Goal: Task Accomplishment & Management: Complete application form

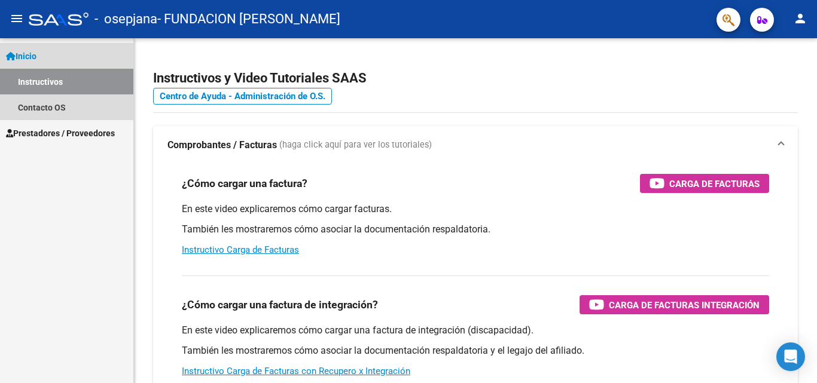
click at [58, 54] on link "Inicio" at bounding box center [66, 56] width 133 height 26
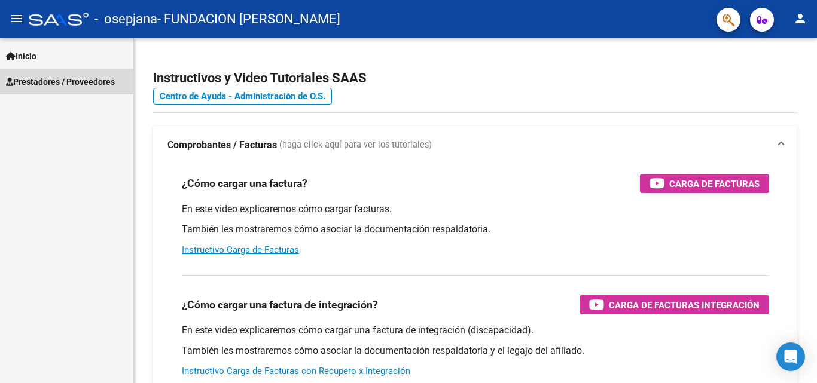
click at [62, 84] on span "Prestadores / Proveedores" at bounding box center [60, 81] width 109 height 13
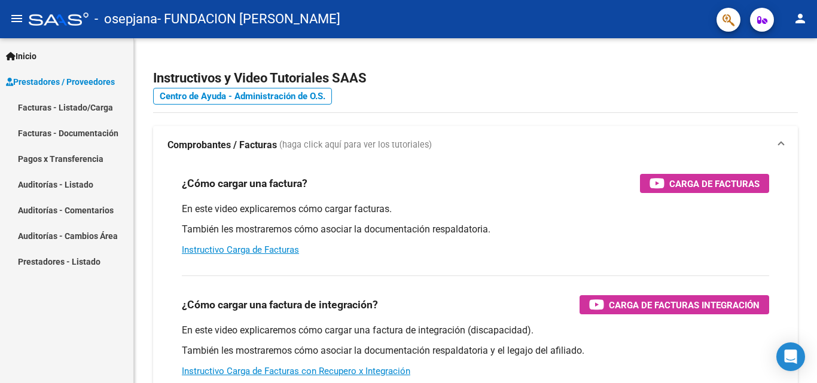
click at [100, 103] on link "Facturas - Listado/Carga" at bounding box center [66, 107] width 133 height 26
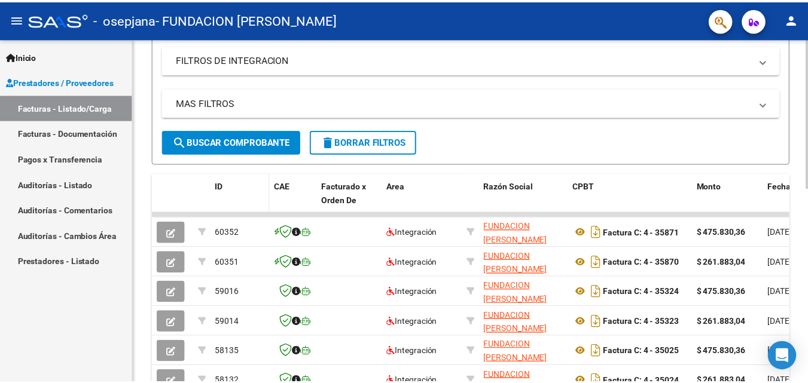
scroll to position [264, 0]
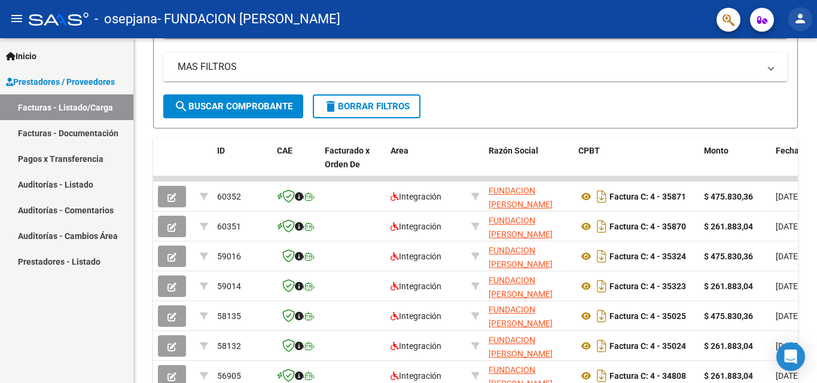
click at [801, 14] on mat-icon "person" at bounding box center [800, 18] width 14 height 14
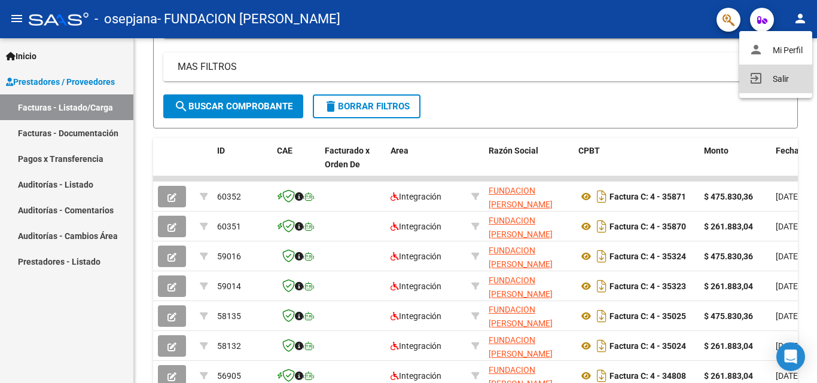
click at [753, 77] on mat-icon "exit_to_app" at bounding box center [756, 78] width 14 height 14
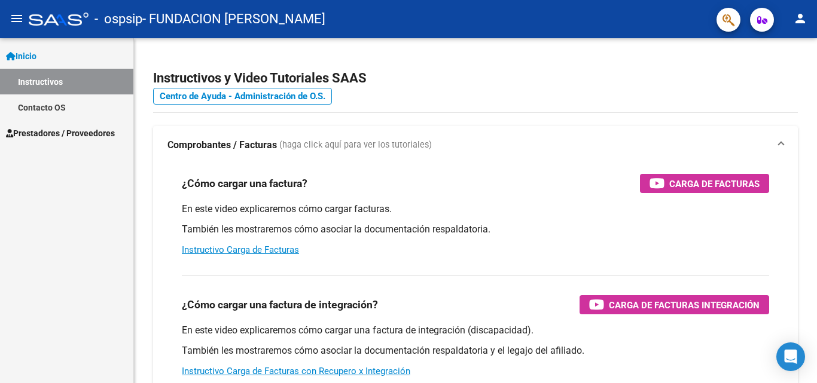
click at [45, 133] on span "Prestadores / Proveedores" at bounding box center [60, 133] width 109 height 13
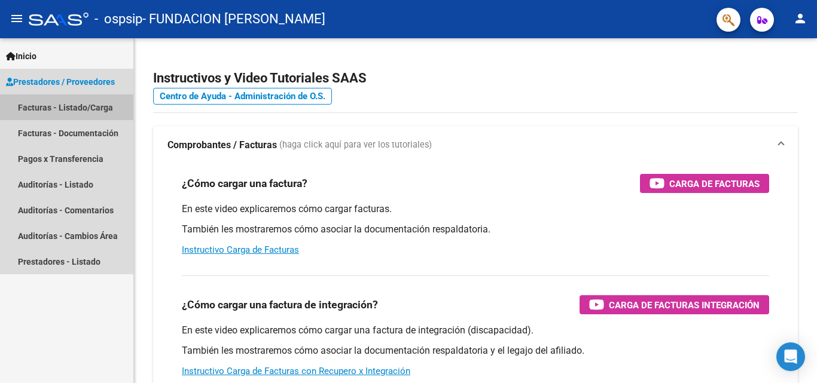
click at [64, 110] on link "Facturas - Listado/Carga" at bounding box center [66, 107] width 133 height 26
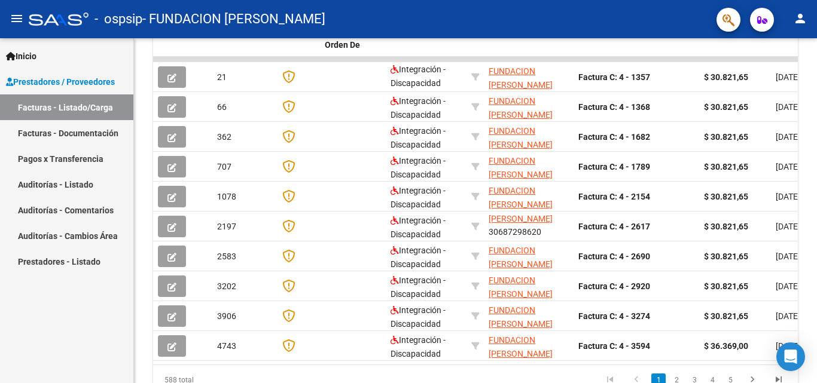
click at [78, 135] on link "Facturas - Documentación" at bounding box center [66, 133] width 133 height 26
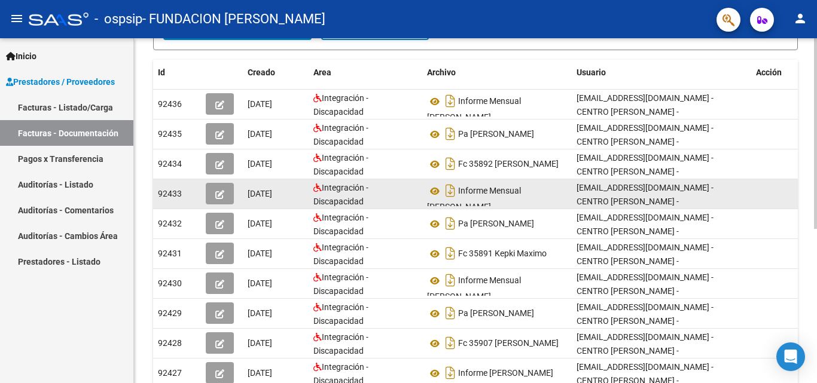
scroll to position [120, 0]
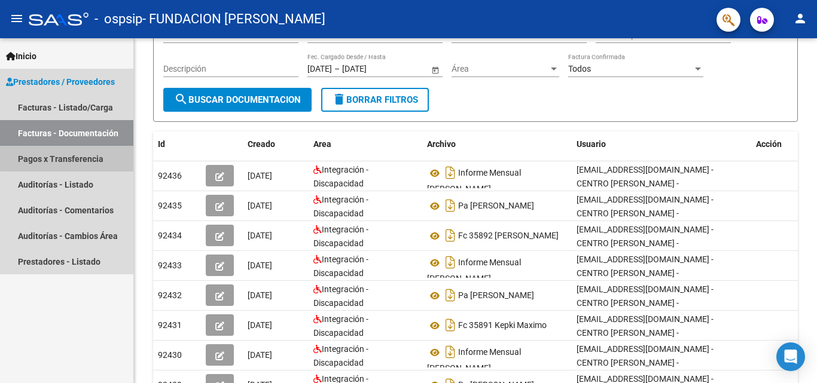
click at [82, 157] on link "Pagos x Transferencia" at bounding box center [66, 159] width 133 height 26
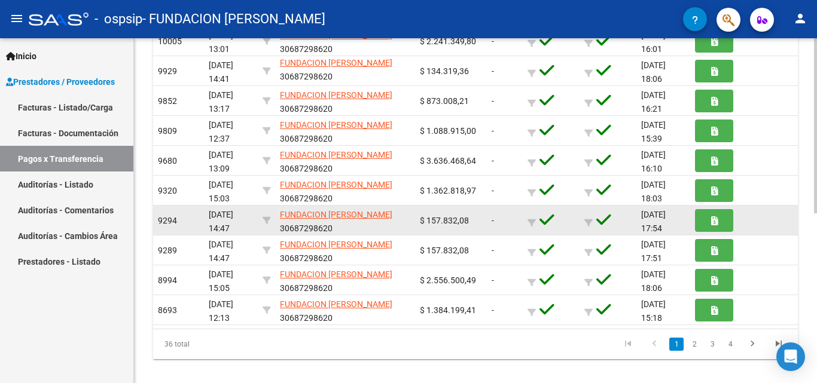
scroll to position [334, 0]
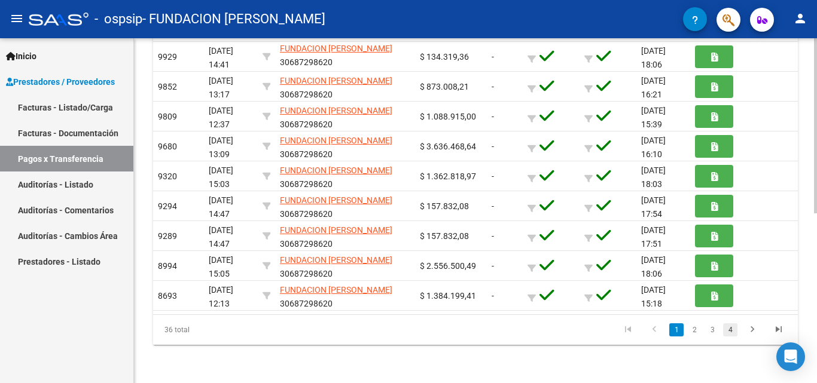
click at [728, 328] on link "4" at bounding box center [730, 329] width 14 height 13
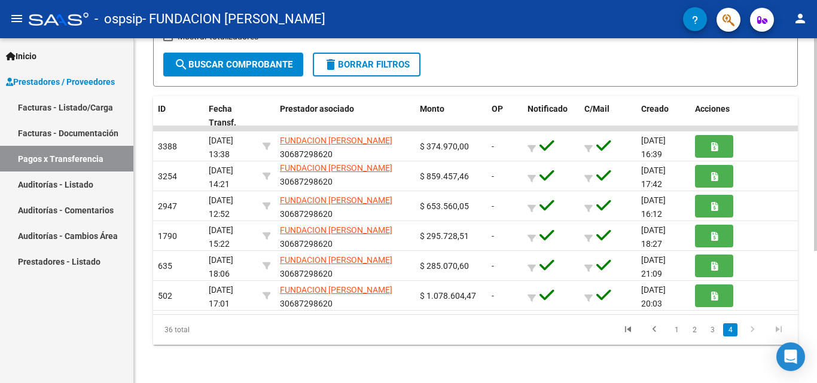
scroll to position [214, 0]
click at [677, 333] on link "1" at bounding box center [676, 329] width 14 height 13
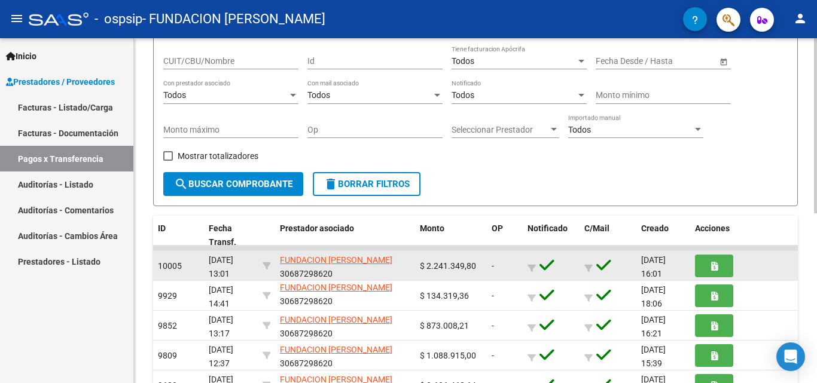
scroll to position [120, 0]
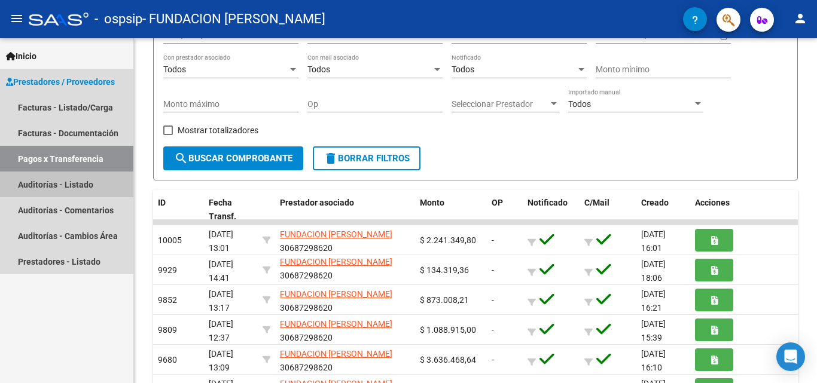
click at [72, 188] on link "Auditorías - Listado" at bounding box center [66, 185] width 133 height 26
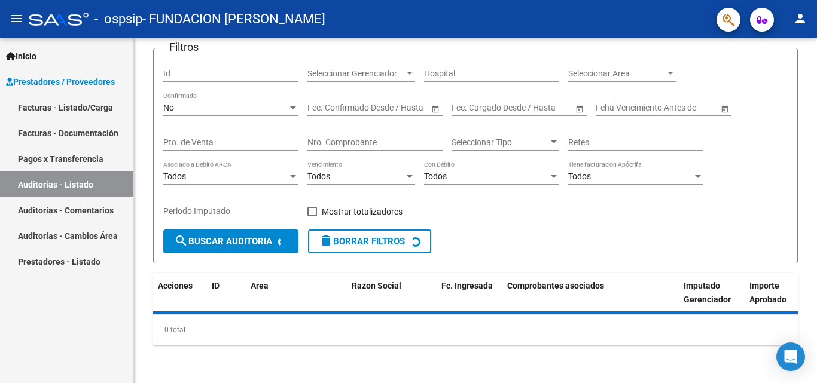
scroll to position [108, 0]
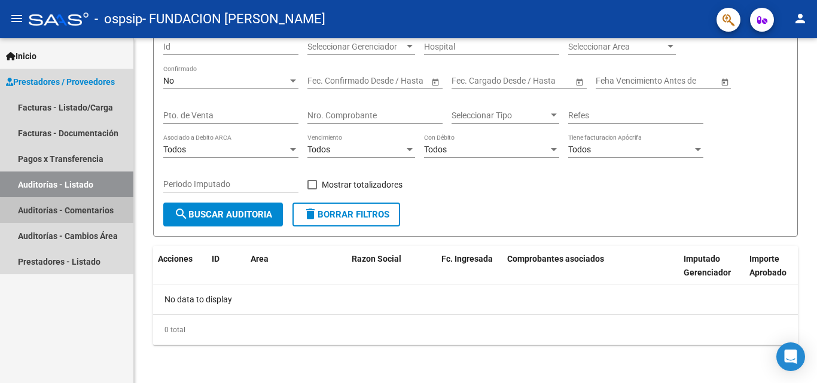
click at [71, 210] on link "Auditorías - Comentarios" at bounding box center [66, 210] width 133 height 26
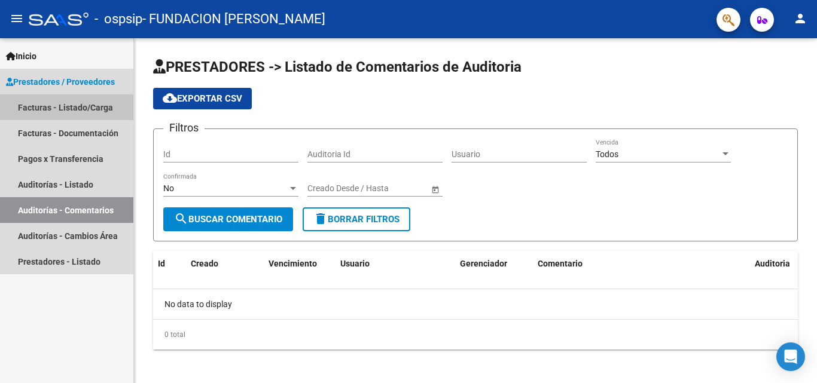
click at [61, 107] on link "Facturas - Listado/Carga" at bounding box center [66, 107] width 133 height 26
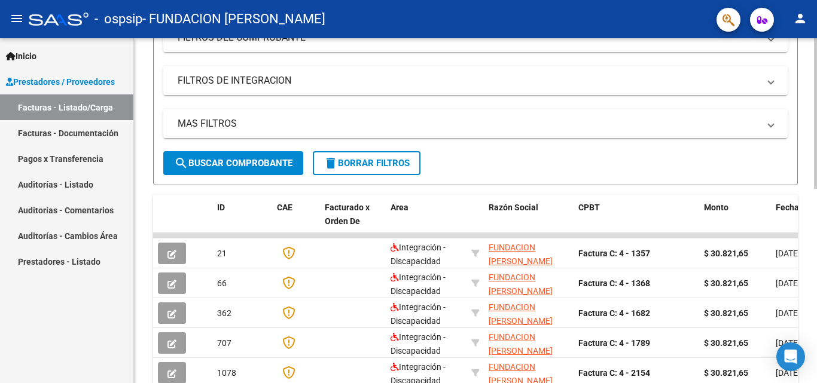
scroll to position [239, 0]
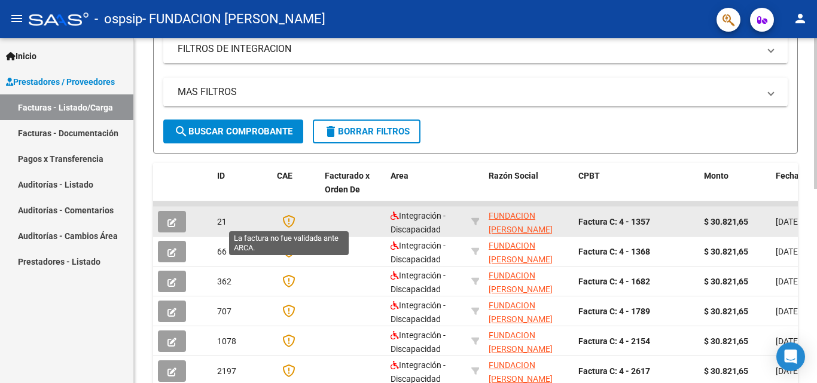
click at [287, 222] on icon at bounding box center [288, 221] width 13 height 13
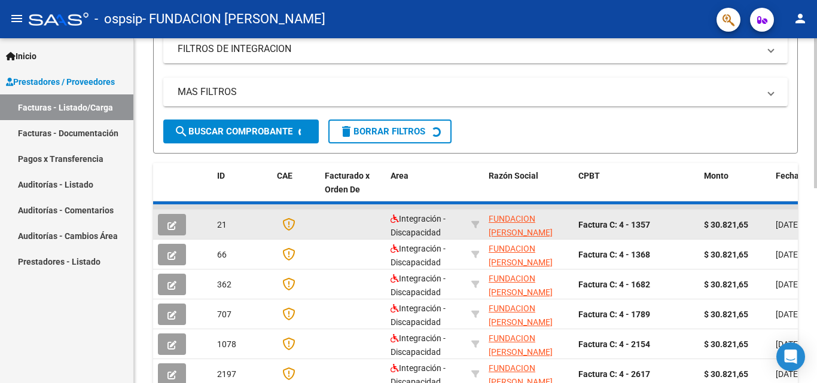
scroll to position [234, 0]
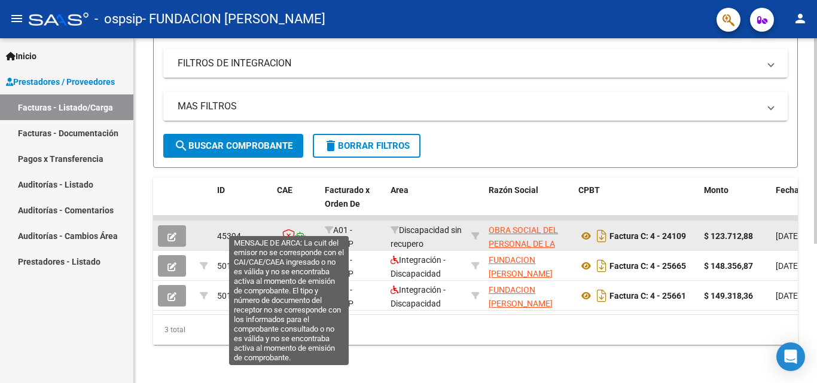
click at [292, 229] on icon at bounding box center [288, 235] width 13 height 13
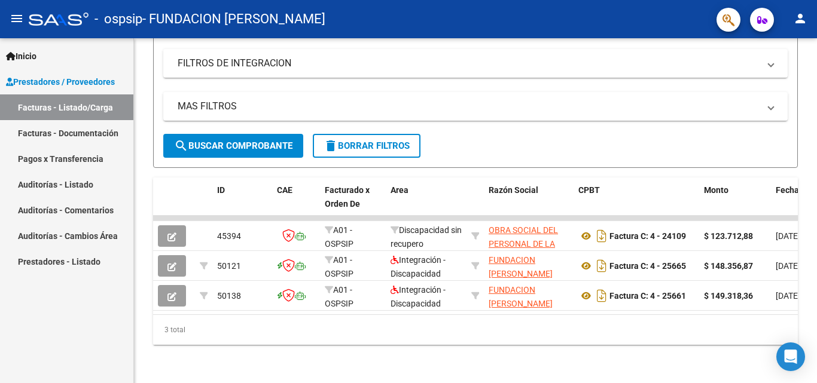
click at [108, 133] on link "Facturas - Documentación" at bounding box center [66, 133] width 133 height 26
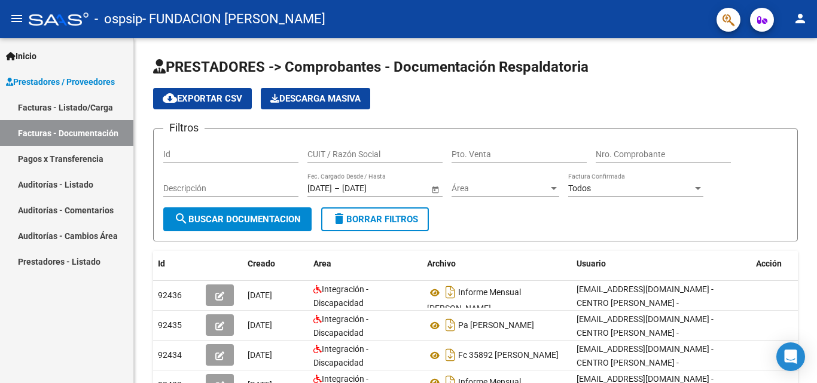
click at [99, 112] on link "Facturas - Listado/Carga" at bounding box center [66, 107] width 133 height 26
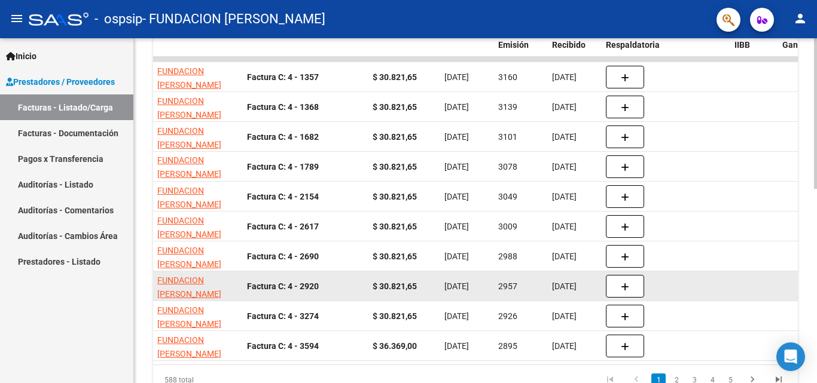
scroll to position [444, 0]
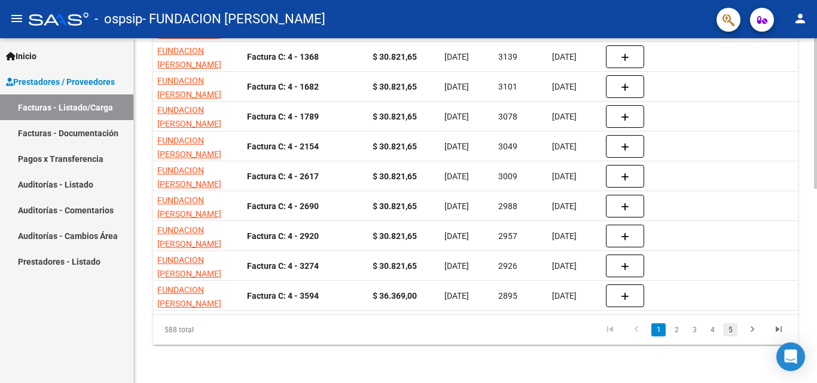
click at [731, 332] on link "5" at bounding box center [730, 329] width 14 height 13
click at [777, 329] on icon "go to last page" at bounding box center [779, 331] width 16 height 14
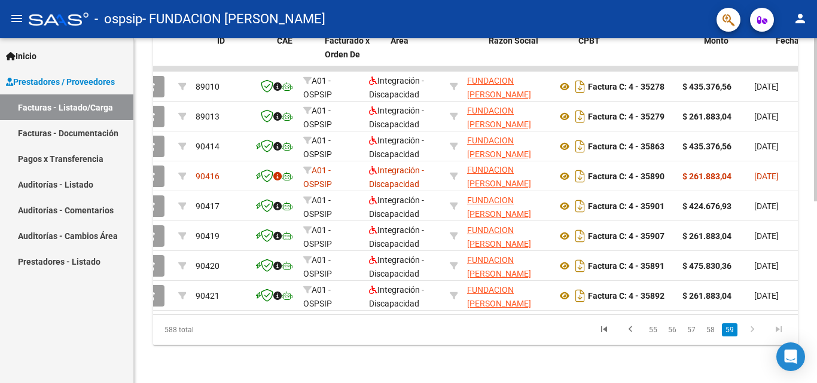
scroll to position [0, 0]
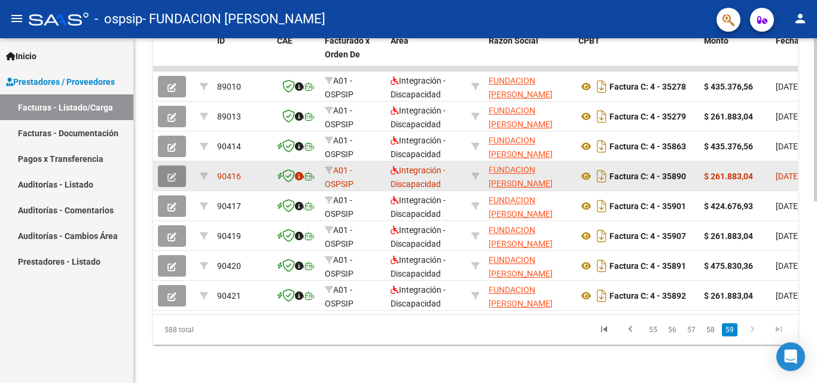
click at [175, 173] on icon "button" at bounding box center [171, 177] width 9 height 9
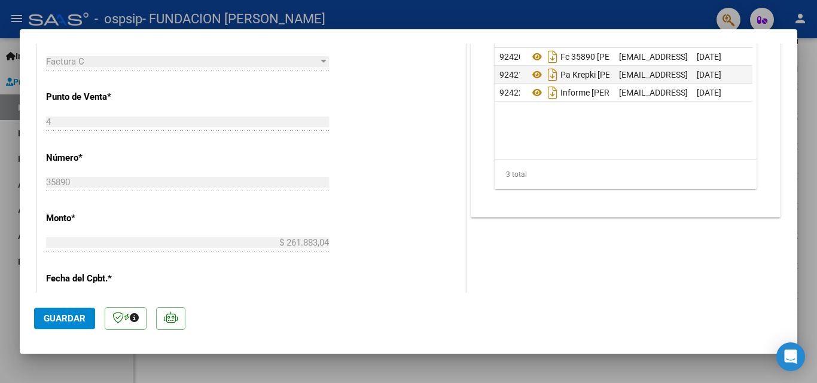
scroll to position [419, 0]
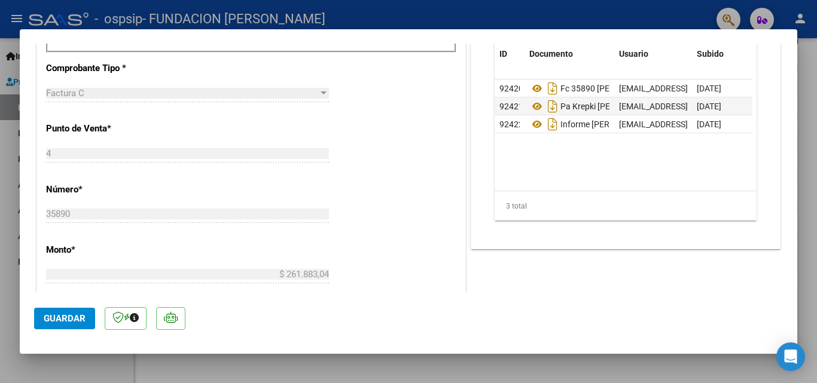
click at [55, 313] on span "Guardar" at bounding box center [65, 318] width 42 height 11
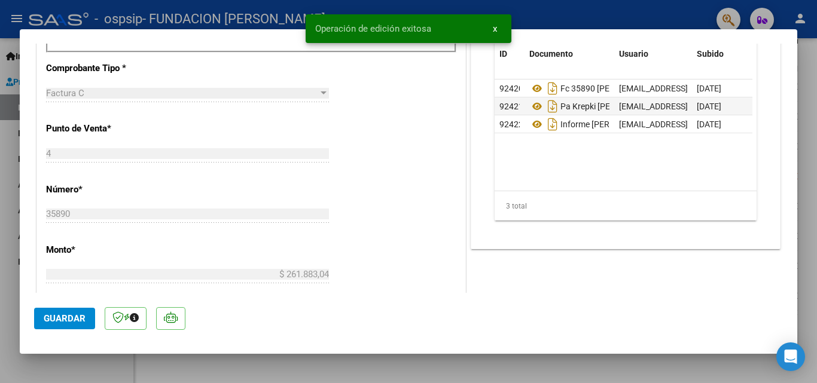
click at [494, 29] on span "x" at bounding box center [495, 28] width 4 height 11
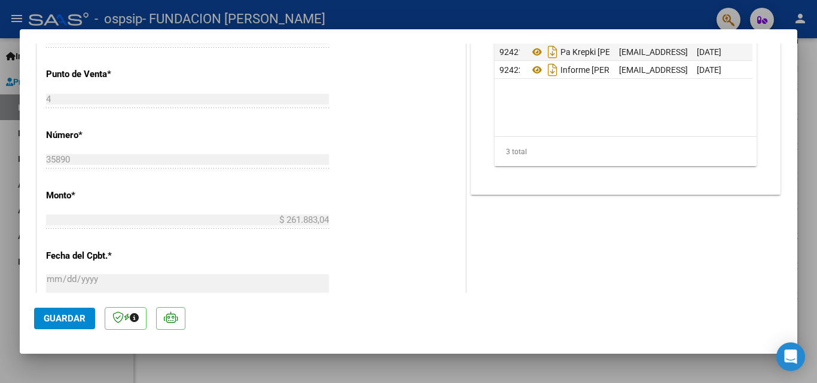
scroll to position [478, 0]
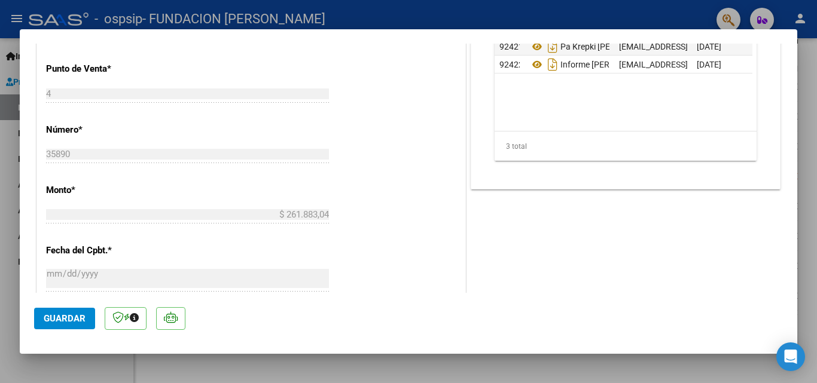
click at [529, 369] on div at bounding box center [408, 191] width 817 height 383
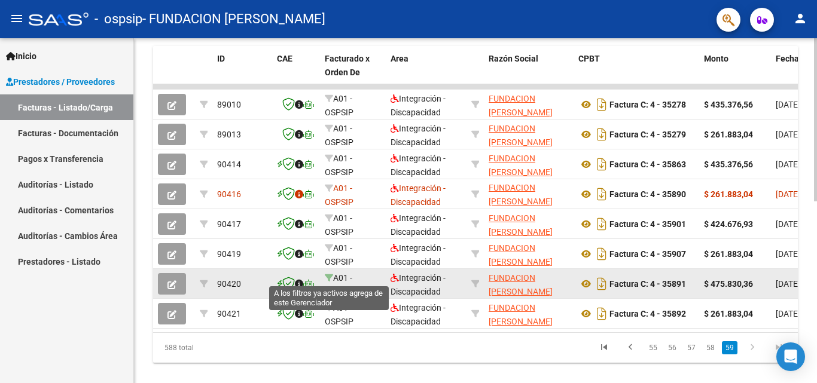
scroll to position [2, 0]
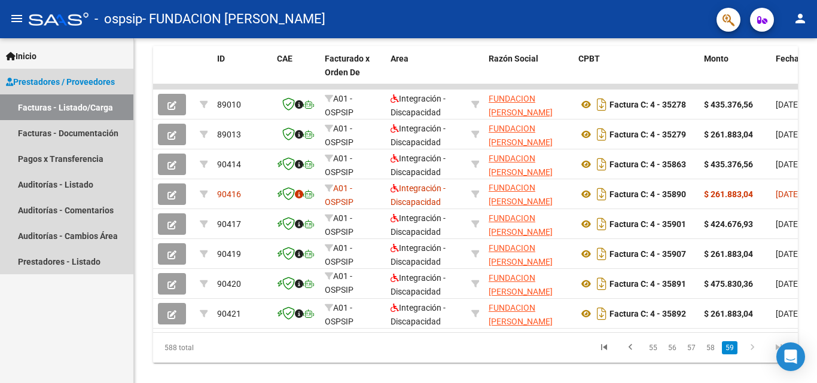
click at [82, 82] on span "Prestadores / Proveedores" at bounding box center [60, 81] width 109 height 13
